Goal: Register for event/course

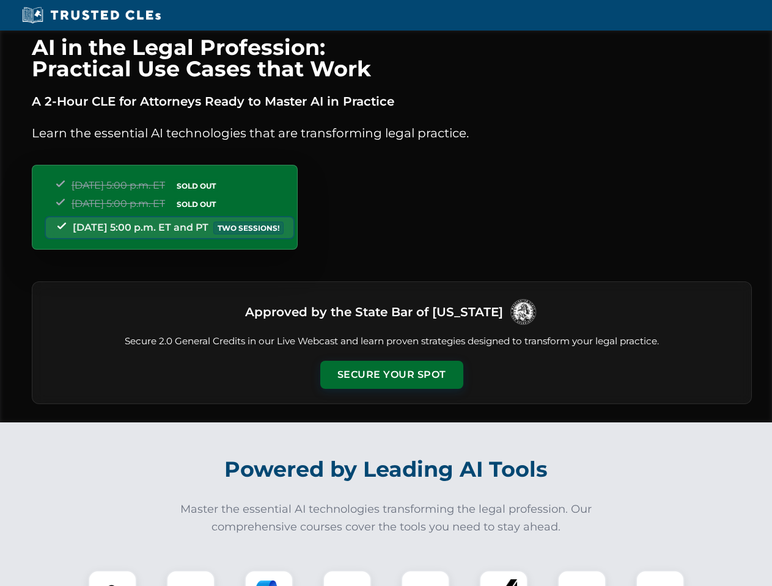
click at [391, 375] on button "Secure Your Spot" at bounding box center [391, 375] width 143 height 28
click at [112, 579] on img at bounding box center [112, 594] width 35 height 35
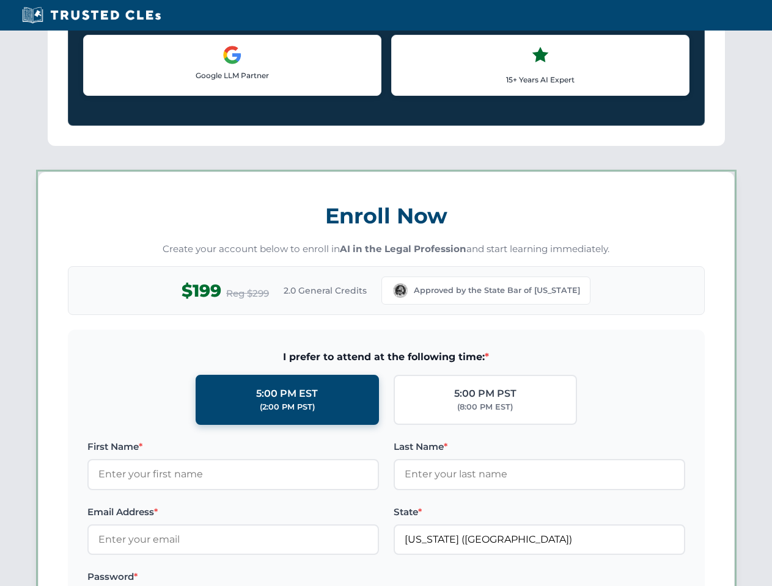
click at [269, 579] on label "Password *" at bounding box center [232, 577] width 291 height 15
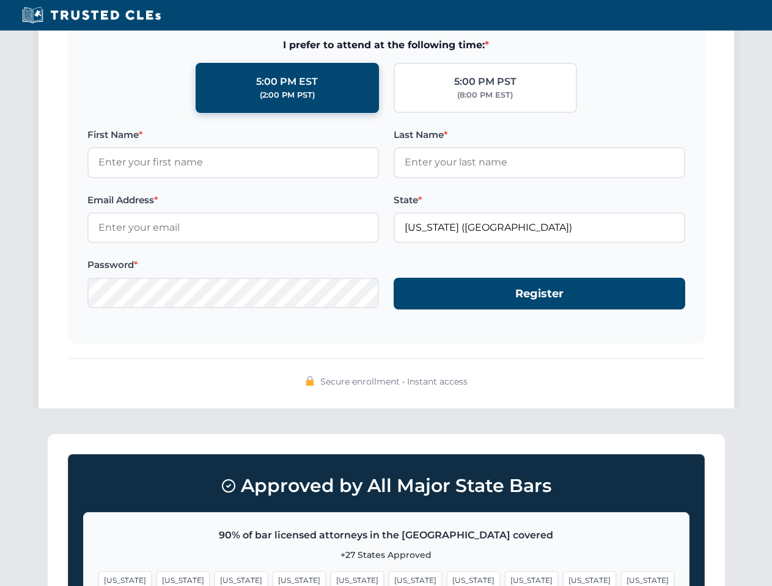
click at [563, 579] on span "[US_STATE]" at bounding box center [589, 581] width 53 height 18
